Goal: Navigation & Orientation: Find specific page/section

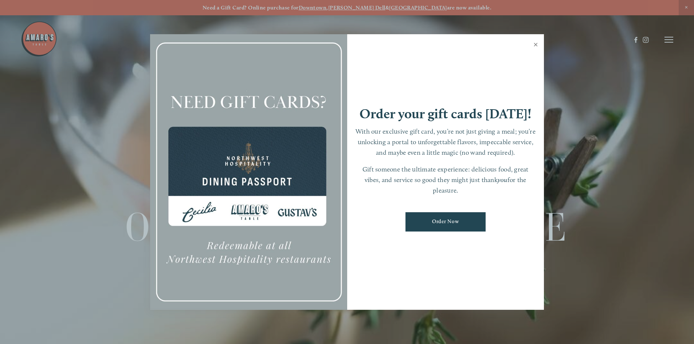
click at [539, 45] on link "Close" at bounding box center [535, 45] width 14 height 20
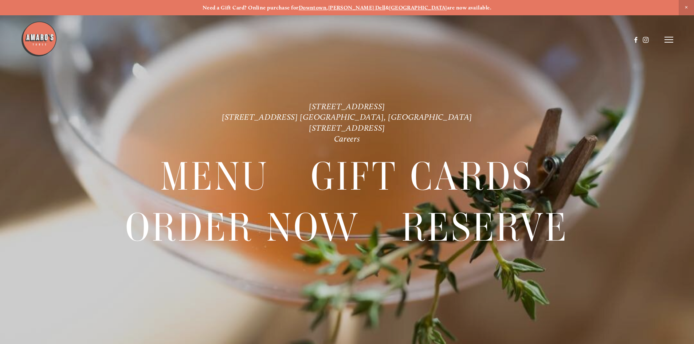
click at [668, 39] on icon at bounding box center [668, 39] width 9 height 7
click at [668, 42] on icon at bounding box center [668, 39] width 9 height 7
click at [548, 39] on span "Order Now" at bounding box center [544, 39] width 30 height 7
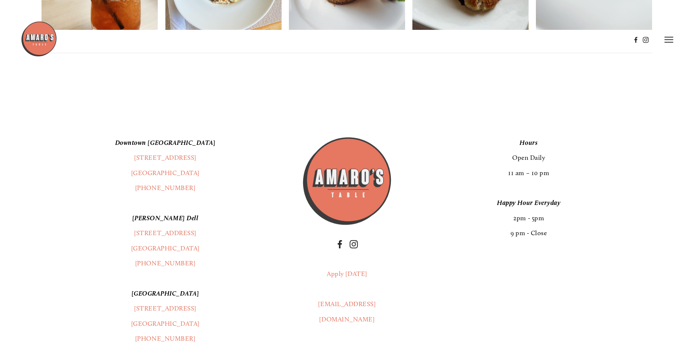
scroll to position [962, 0]
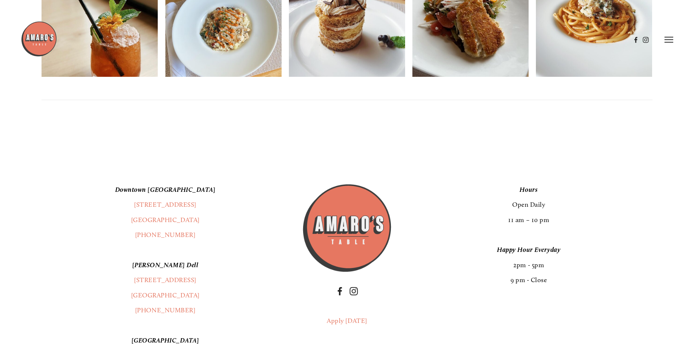
click at [666, 43] on header "Menu Order Now Visit Gallery 0" at bounding box center [347, 39] width 652 height 79
click at [668, 42] on line at bounding box center [668, 42] width 9 height 0
click at [505, 38] on header "Menu Order Now Visit Gallery 0" at bounding box center [347, 39] width 694 height 79
click at [511, 36] on span "Menu" at bounding box center [515, 39] width 15 height 7
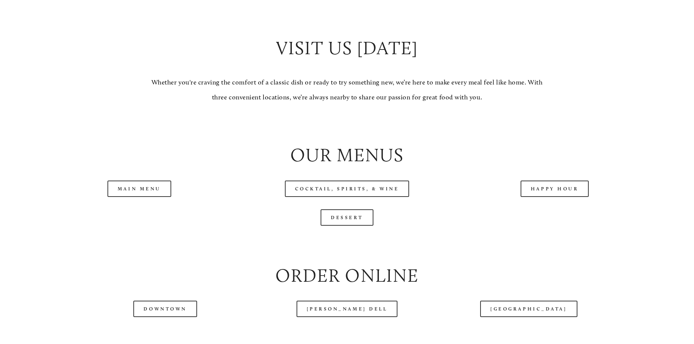
scroll to position [765, 0]
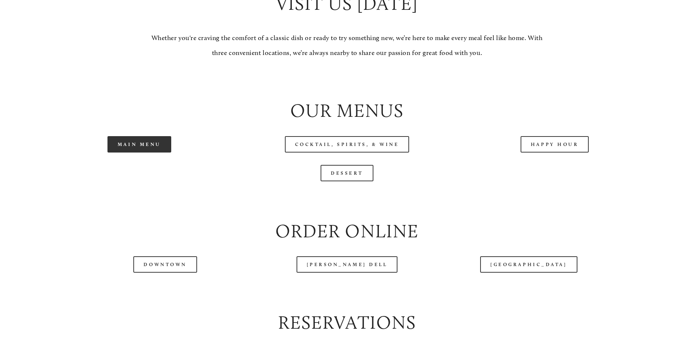
click at [147, 153] on link "Main Menu" at bounding box center [139, 144] width 64 height 16
